Goal: Book appointment/travel/reservation

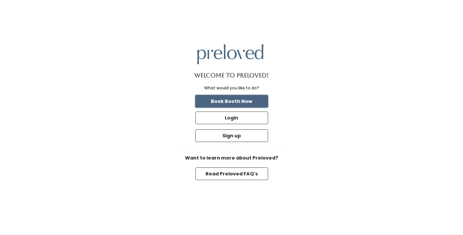
click at [226, 104] on button "Book Booth Now" at bounding box center [231, 101] width 73 height 13
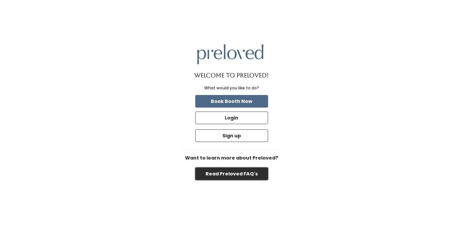
click at [219, 171] on button "Read Preloved FAQ's" at bounding box center [231, 173] width 73 height 13
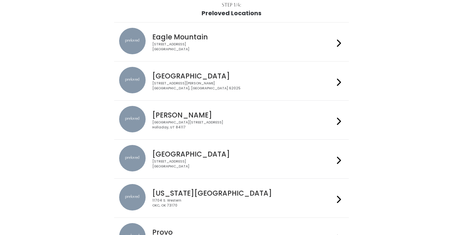
scroll to position [46, 0]
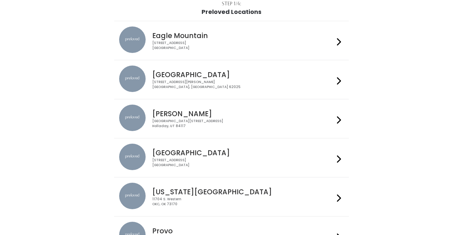
click at [261, 109] on div "[PERSON_NAME] [GEOGRAPHIC_DATA], [STREET_ADDRESS]" at bounding box center [241, 117] width 185 height 24
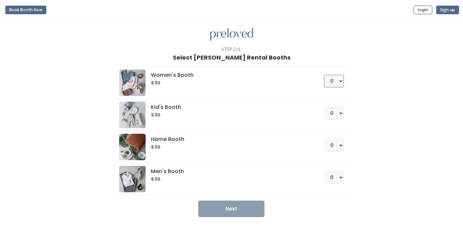
click at [338, 80] on select "0 1 2 3 4" at bounding box center [334, 81] width 20 height 13
select select "1"
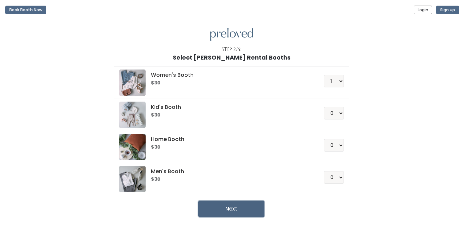
click at [232, 211] on button "Next" at bounding box center [231, 208] width 66 height 17
